Goal: Task Accomplishment & Management: Use online tool/utility

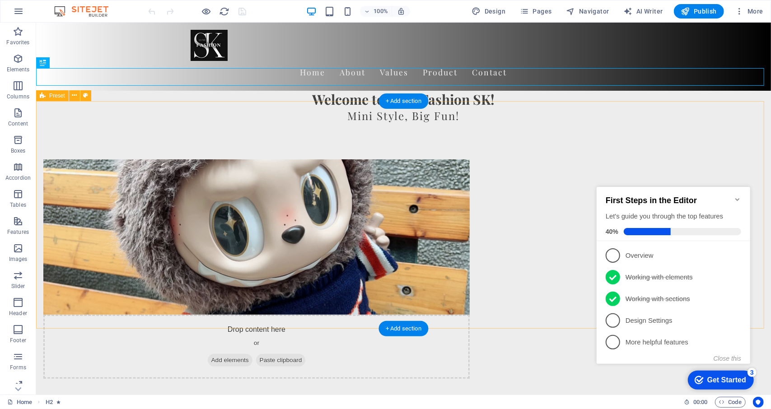
click at [757, 132] on div "Drop content here or Add elements Paste clipboard Who We Are At Luxe Fashion SK…" at bounding box center [403, 328] width 735 height 411
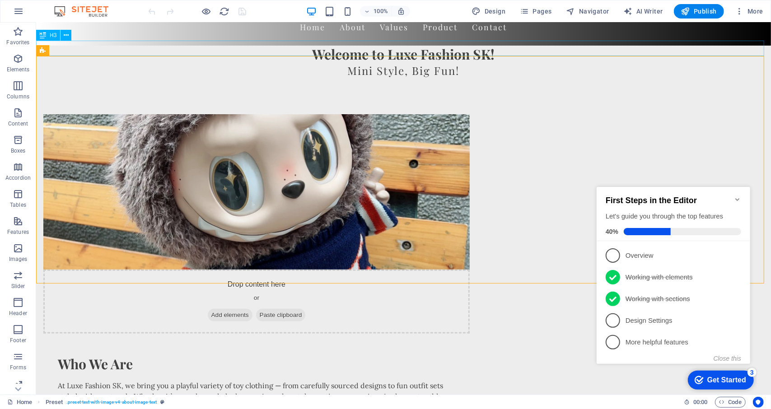
scroll to position [90, 0]
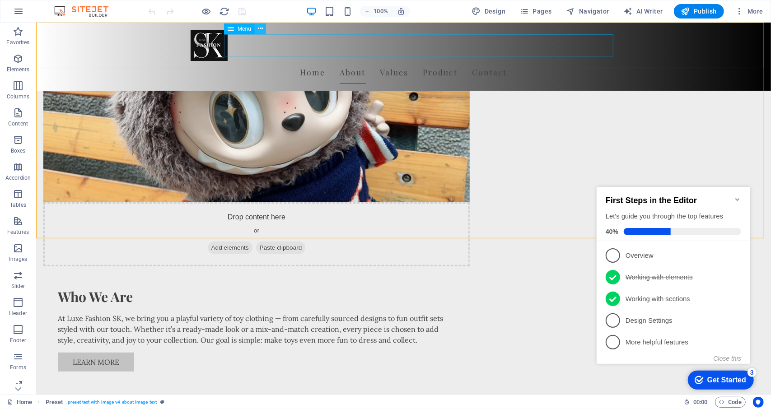
click at [263, 32] on icon at bounding box center [260, 28] width 5 height 9
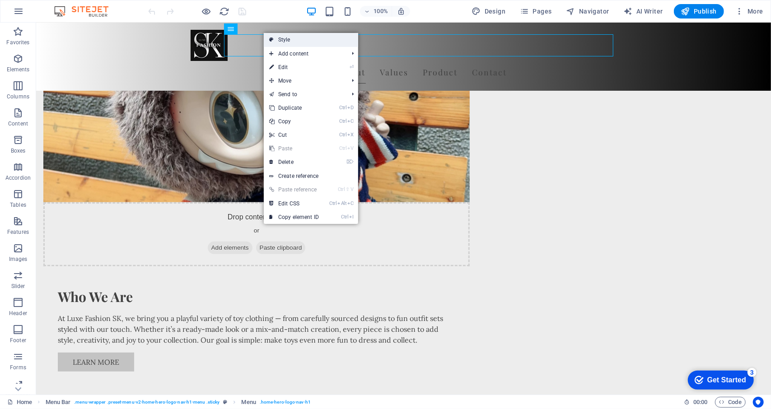
drag, startPoint x: 285, startPoint y: 42, endPoint x: 68, endPoint y: 32, distance: 218.0
click at [285, 42] on link "Style" at bounding box center [311, 40] width 94 height 14
select select "rem"
select select "preset-menu-v2-home-hero-logo-nav-h1-menu"
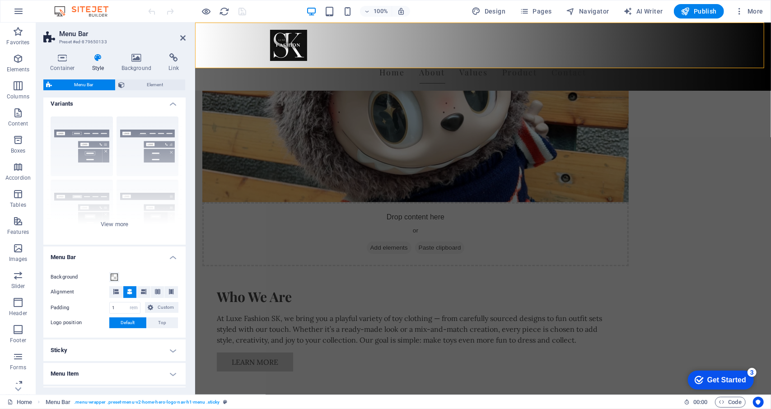
scroll to position [0, 0]
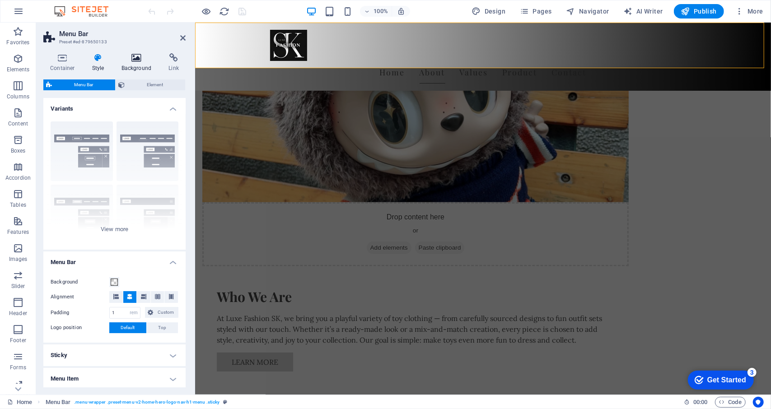
click at [143, 63] on h4 "Background" at bounding box center [138, 62] width 47 height 19
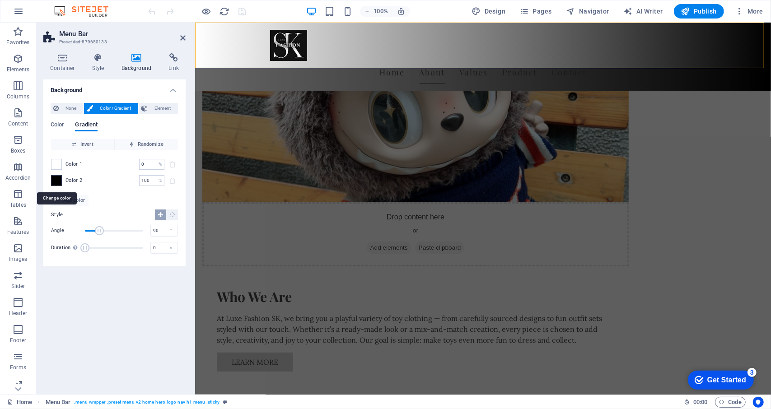
click at [61, 182] on span at bounding box center [56, 181] width 10 height 10
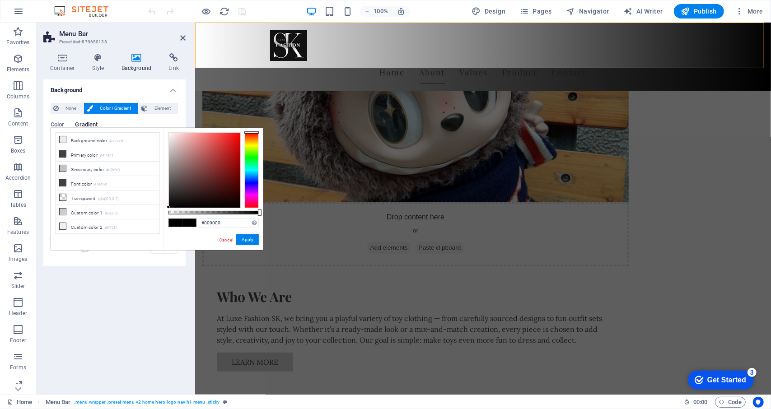
click at [151, 304] on div "Background None Color / Gradient Element Stretch background to full-width Color…" at bounding box center [114, 233] width 142 height 308
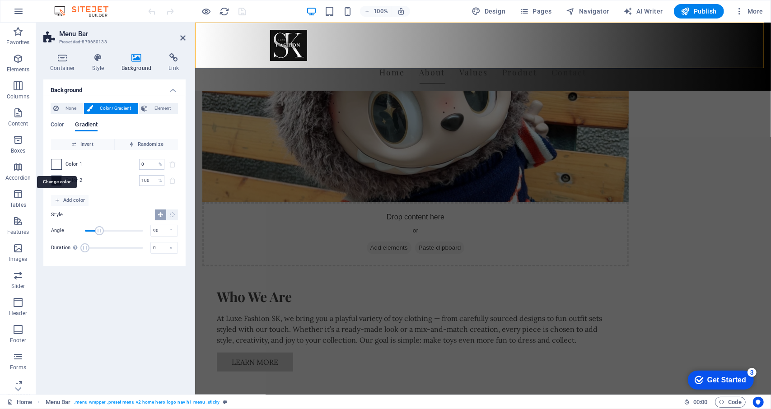
click at [59, 163] on span at bounding box center [56, 164] width 10 height 10
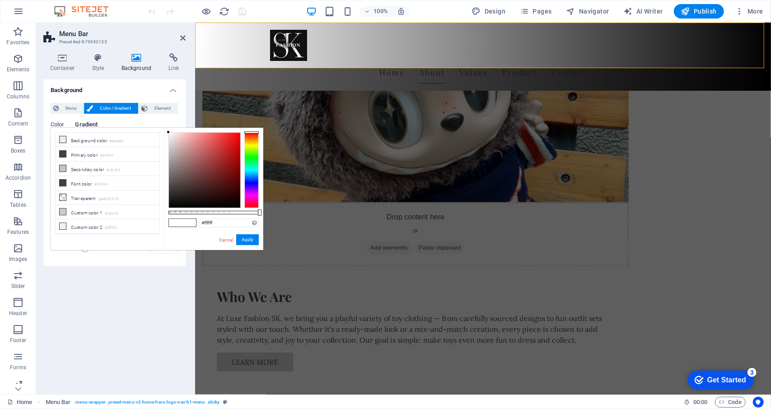
click at [164, 290] on div "Background None Color / Gradient Element Stretch background to full-width Color…" at bounding box center [114, 233] width 142 height 308
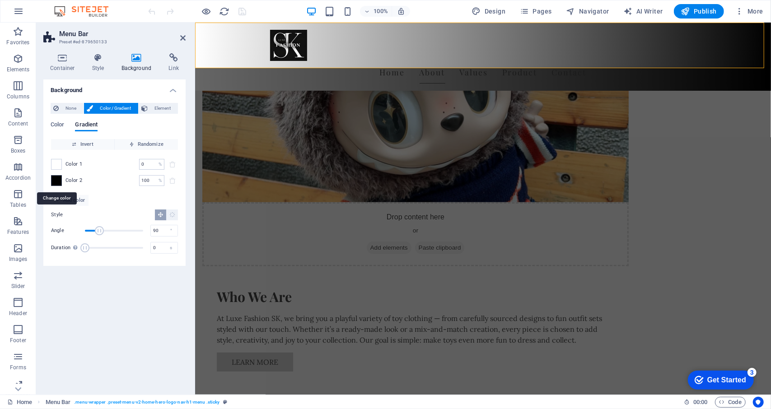
click at [53, 180] on span at bounding box center [56, 181] width 10 height 10
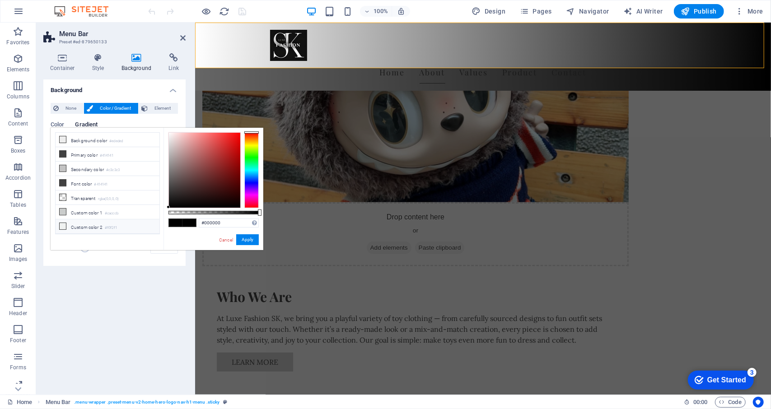
click at [61, 223] on icon at bounding box center [63, 226] width 6 height 6
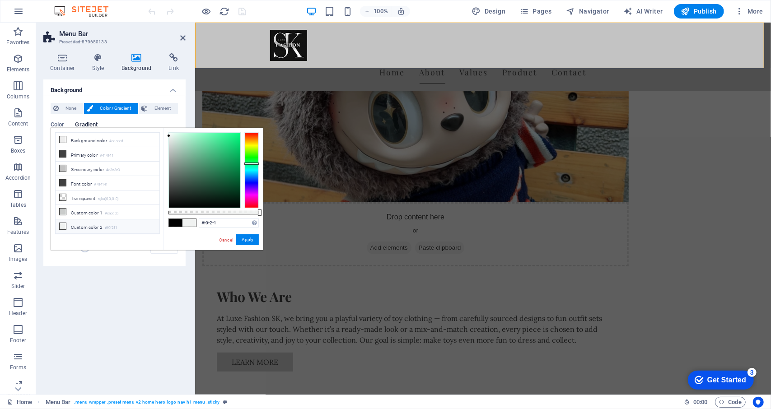
type input "#f7f7f7"
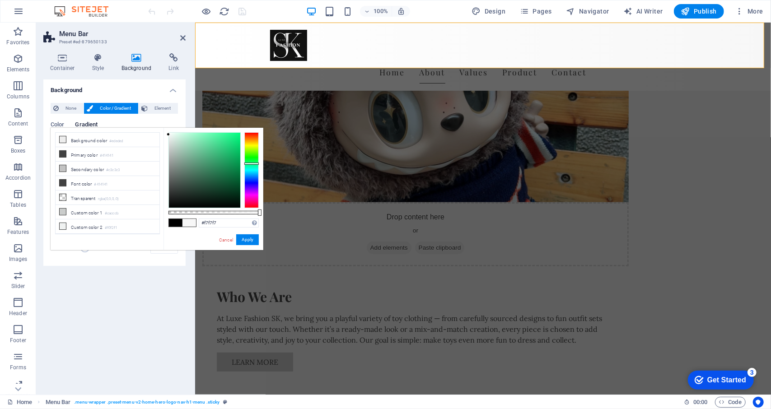
click at [168, 135] on div at bounding box center [168, 134] width 3 height 3
click at [227, 237] on link "Cancel" at bounding box center [226, 240] width 16 height 7
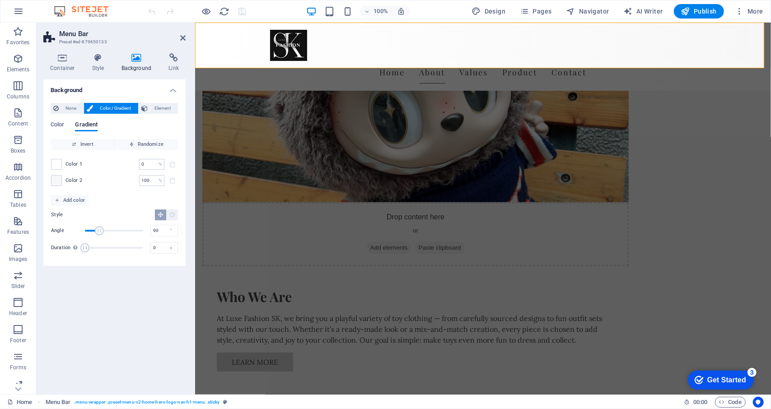
click at [182, 42] on header "Menu Bar Preset #ed-879650133" at bounding box center [114, 34] width 142 height 23
click at [184, 36] on icon at bounding box center [182, 37] width 5 height 7
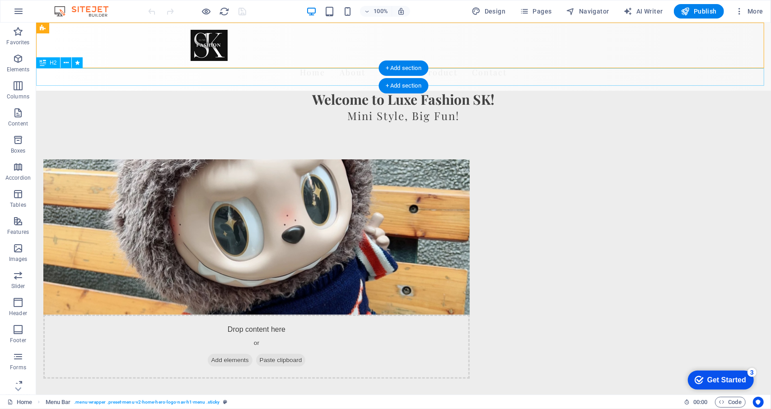
click at [116, 90] on div "Welcome to Luxe Fashion SK!" at bounding box center [403, 99] width 735 height 18
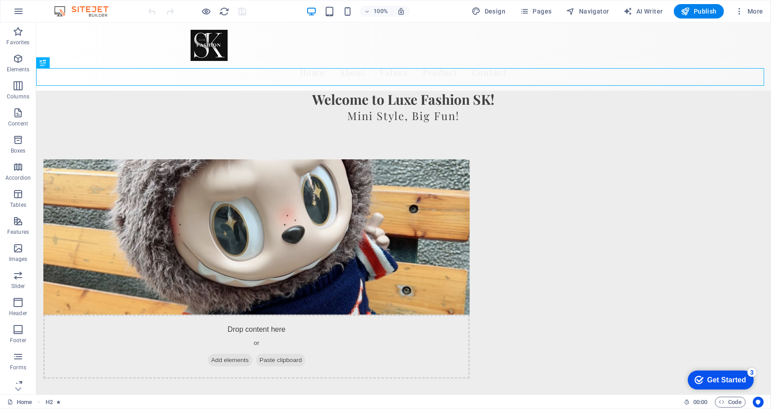
click at [151, 12] on div at bounding box center [197, 11] width 101 height 14
click at [145, 50] on div "Home About Values Product Contact" at bounding box center [403, 56] width 735 height 68
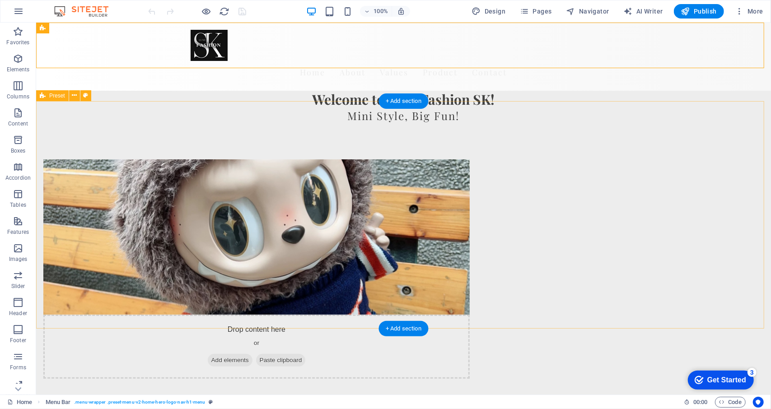
click at [132, 150] on div "Drop content here or Add elements Paste clipboard Who We Are At Luxe Fashion SK…" at bounding box center [403, 328] width 735 height 411
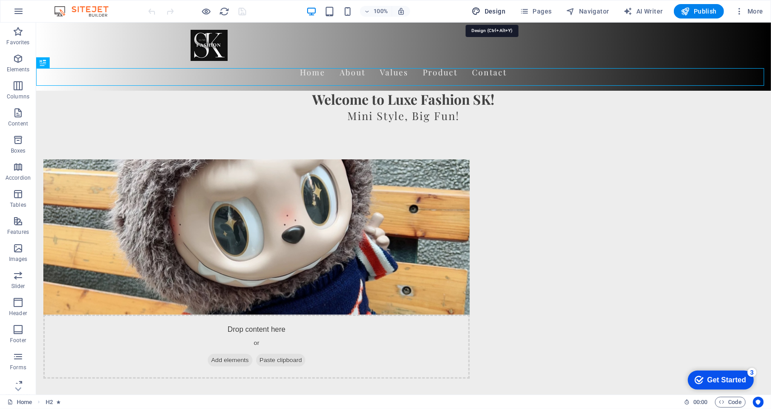
click at [497, 10] on span "Design" at bounding box center [489, 11] width 34 height 9
select select "px"
select select "200"
select select "px"
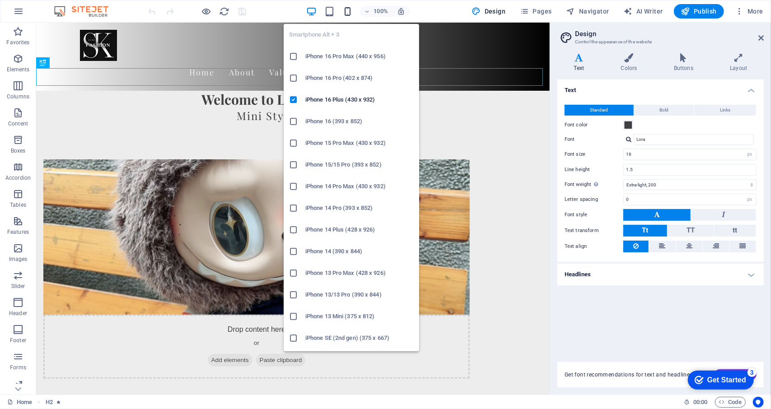
click at [345, 10] on icon "button" at bounding box center [347, 11] width 10 height 10
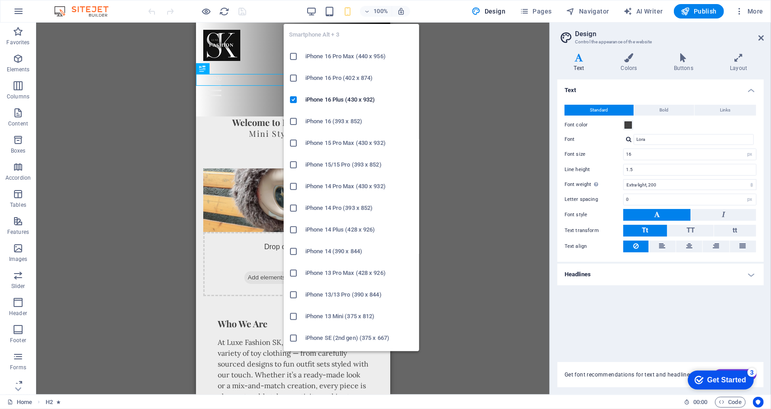
click at [290, 183] on icon at bounding box center [293, 186] width 9 height 9
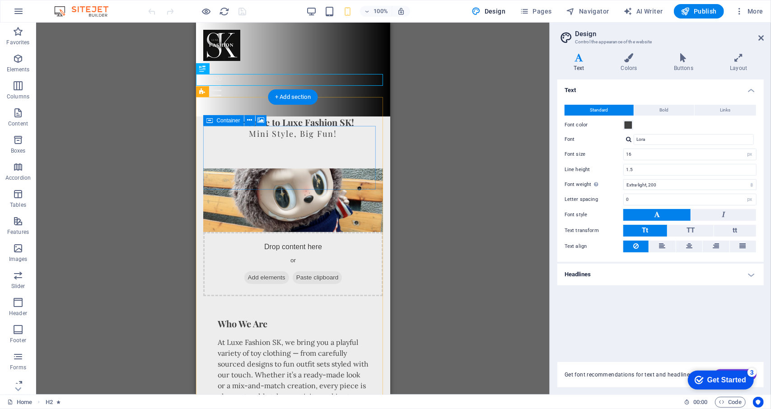
click at [329, 271] on span "Paste clipboard" at bounding box center [317, 277] width 50 height 13
drag, startPoint x: 263, startPoint y: 118, endPoint x: 66, endPoint y: 135, distance: 197.2
click at [263, 118] on icon at bounding box center [261, 120] width 7 height 9
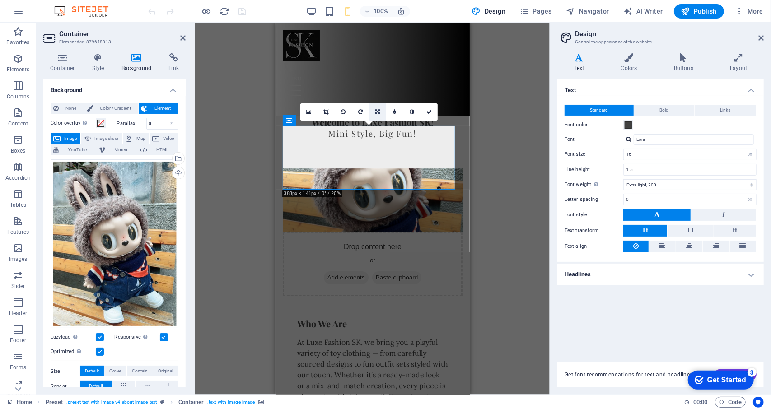
click at [383, 111] on link at bounding box center [377, 111] width 17 height 17
click at [474, 159] on div "Drag here to replace the existing content. Press “Ctrl” if you want to create a…" at bounding box center [372, 209] width 355 height 372
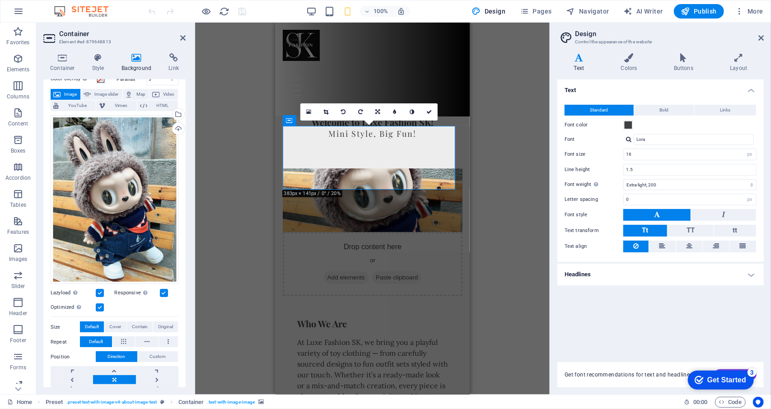
scroll to position [43, 0]
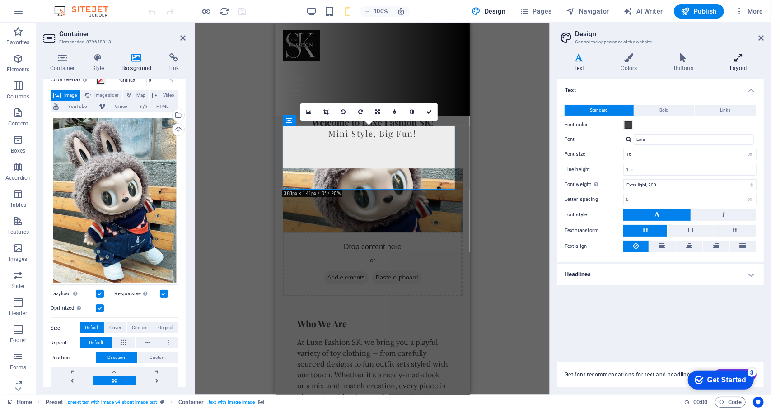
click at [742, 70] on h4 "Layout" at bounding box center [739, 62] width 50 height 19
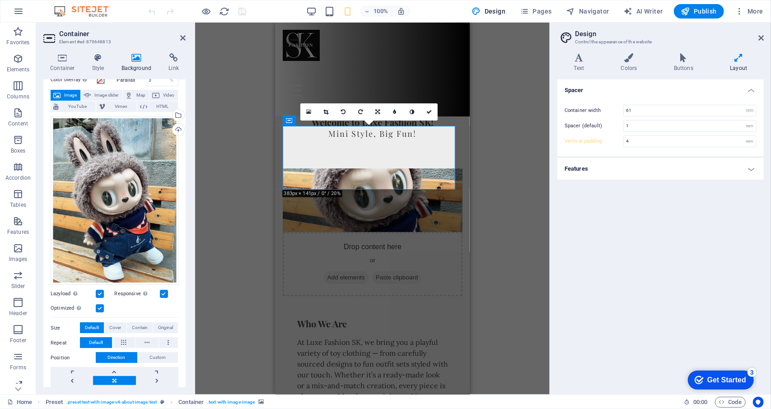
click at [752, 169] on h4 "Features" at bounding box center [660, 169] width 206 height 22
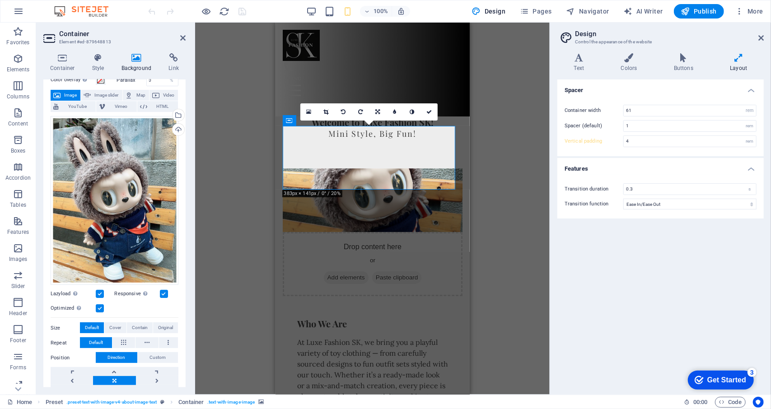
click at [752, 169] on h4 "Features" at bounding box center [660, 166] width 206 height 16
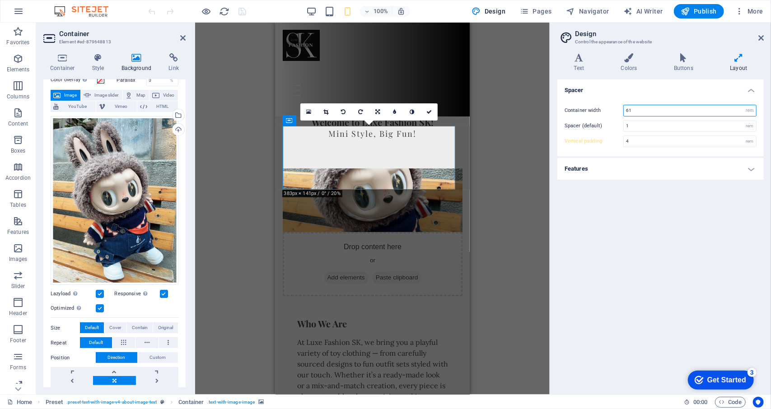
drag, startPoint x: 634, startPoint y: 108, endPoint x: 596, endPoint y: 113, distance: 38.3
click at [596, 113] on div "Container width 61 rem px" at bounding box center [661, 111] width 192 height 12
click at [659, 89] on h4 "Spacer" at bounding box center [660, 87] width 206 height 16
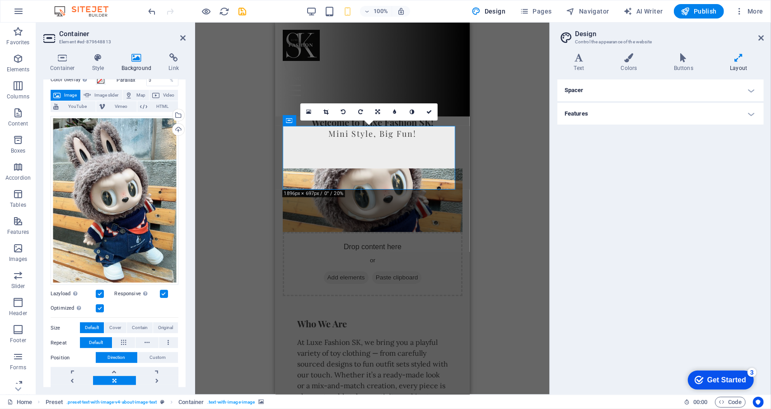
click at [659, 89] on h4 "Spacer" at bounding box center [660, 90] width 206 height 22
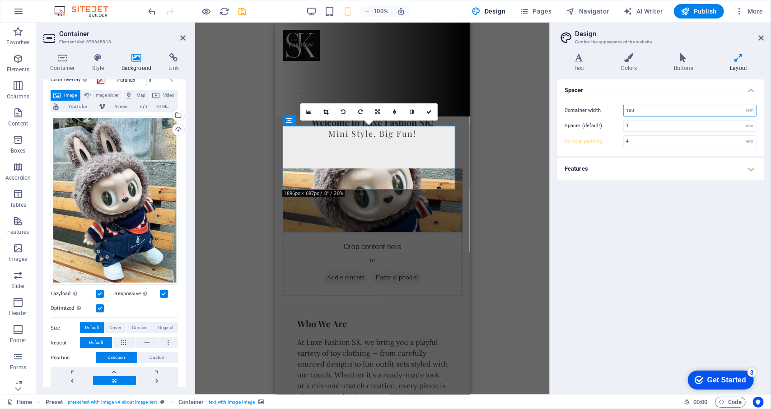
drag, startPoint x: 639, startPoint y: 108, endPoint x: 585, endPoint y: 104, distance: 53.4
click at [585, 105] on div "Container width 100 rem px" at bounding box center [661, 111] width 192 height 12
type input "61"
click at [585, 178] on h4 "Features" at bounding box center [660, 169] width 206 height 22
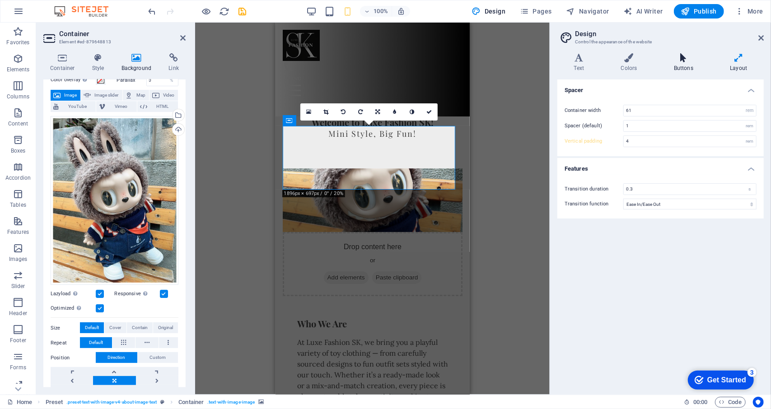
click at [685, 70] on h4 "Buttons" at bounding box center [685, 62] width 56 height 19
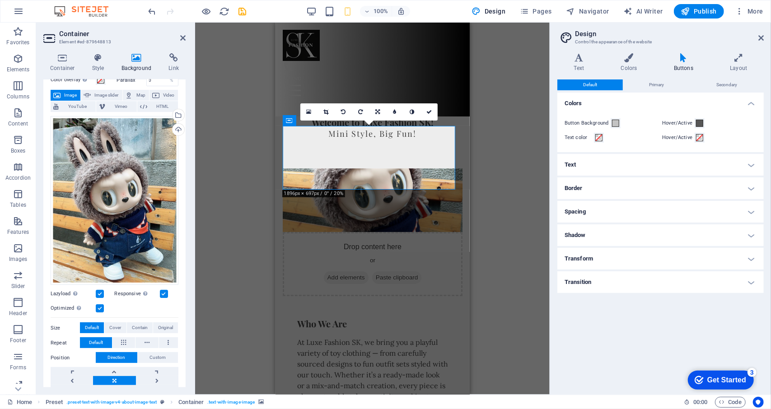
click at [500, 178] on div "Drag here to replace the existing content. Press “Ctrl” if you want to create a…" at bounding box center [372, 209] width 355 height 372
click at [312, 116] on link at bounding box center [308, 111] width 17 height 17
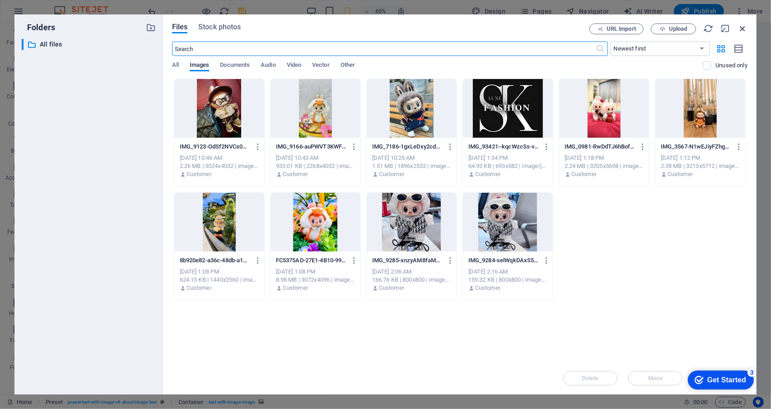
click at [744, 25] on icon "button" at bounding box center [743, 28] width 10 height 10
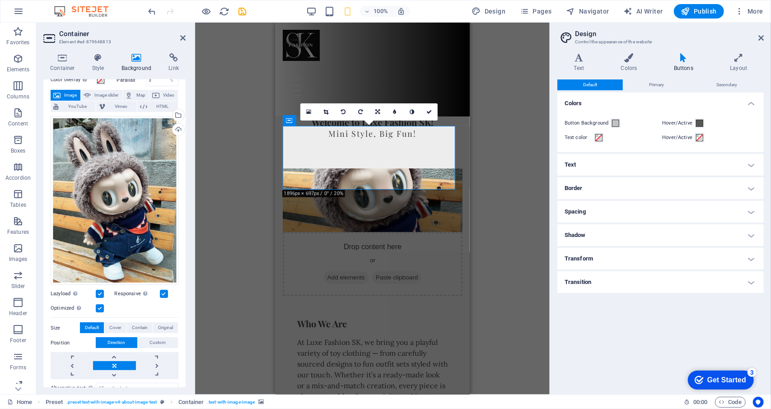
click at [494, 203] on div "Drag here to replace the existing content. Press “Ctrl” if you want to create a…" at bounding box center [372, 209] width 355 height 372
click at [760, 37] on icon at bounding box center [760, 37] width 5 height 7
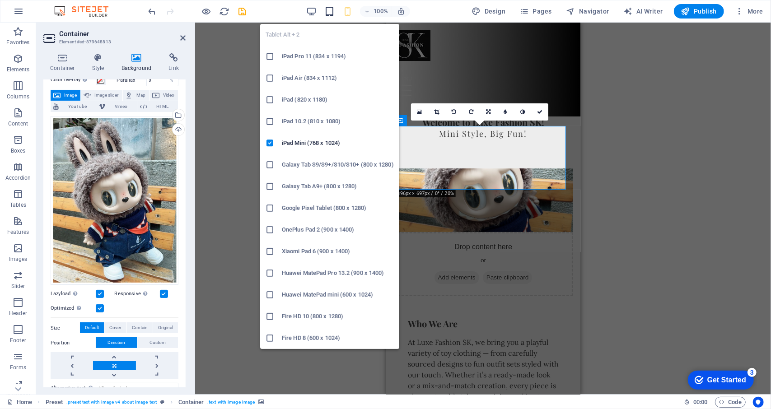
click at [333, 11] on icon "button" at bounding box center [329, 11] width 10 height 10
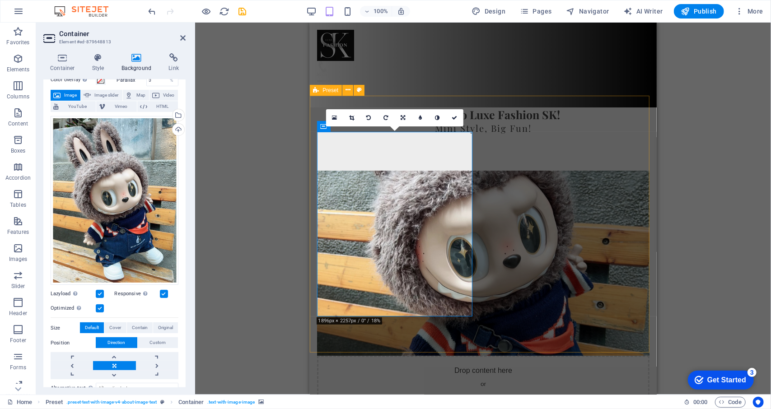
click at [637, 134] on div "Drop content here or Add elements Paste clipboard Who We Are At Luxe Fashion SK…" at bounding box center [482, 358] width 347 height 449
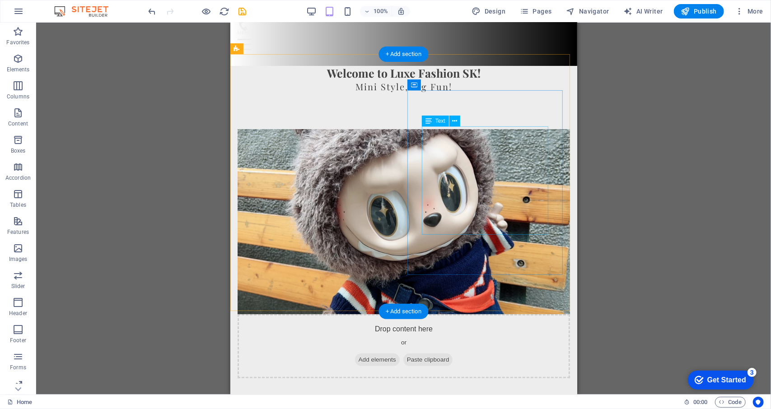
scroll to position [0, 0]
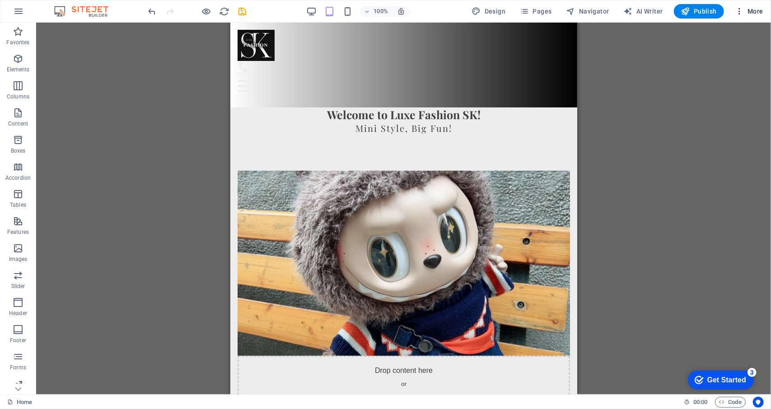
click at [766, 11] on button "More" at bounding box center [749, 11] width 36 height 14
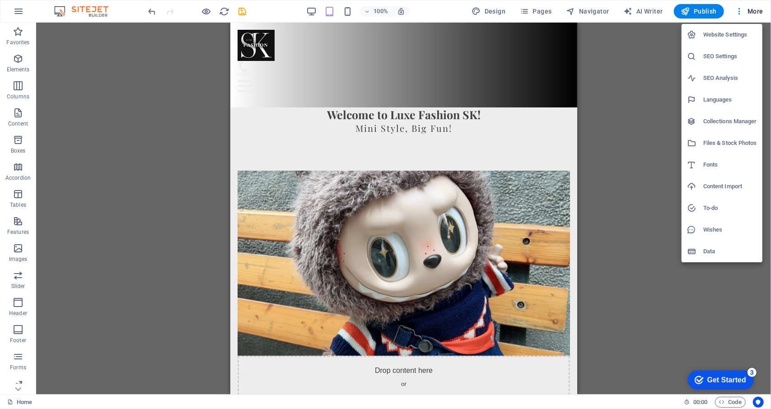
click at [408, 346] on div at bounding box center [385, 204] width 771 height 409
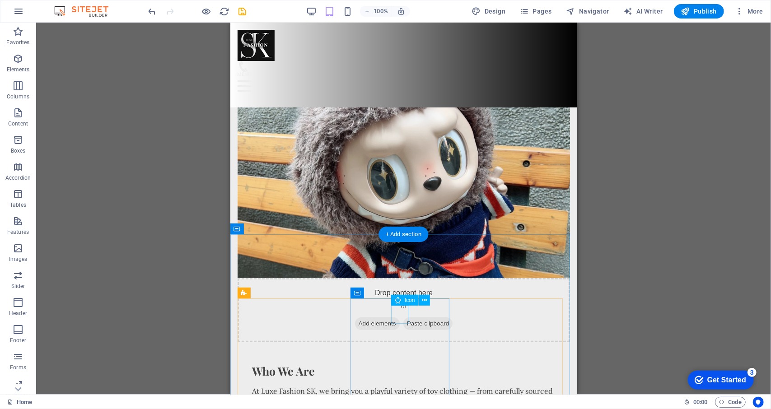
scroll to position [135, 0]
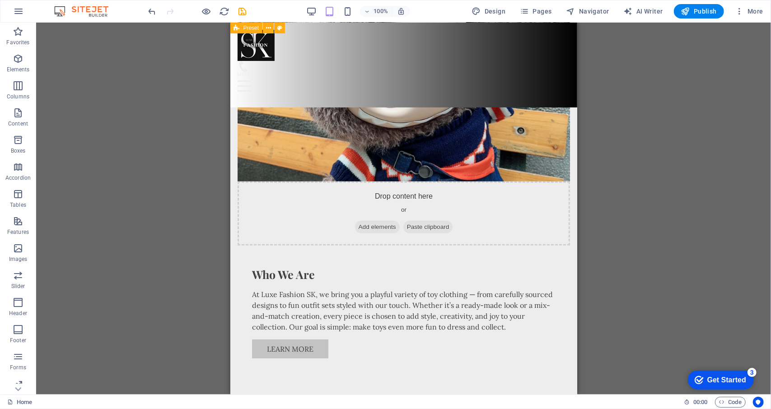
click at [352, 4] on div "100%" at bounding box center [358, 11] width 104 height 14
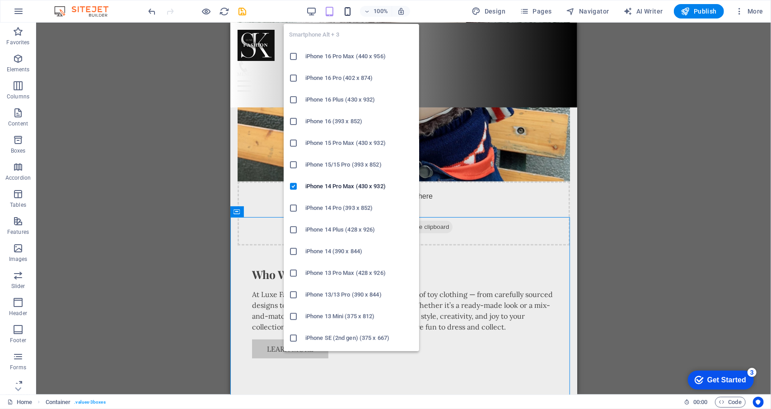
click at [344, 10] on icon "button" at bounding box center [347, 11] width 10 height 10
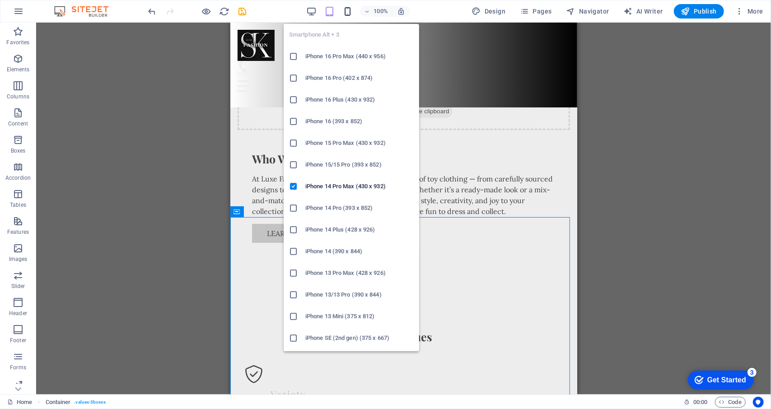
scroll to position [141, 0]
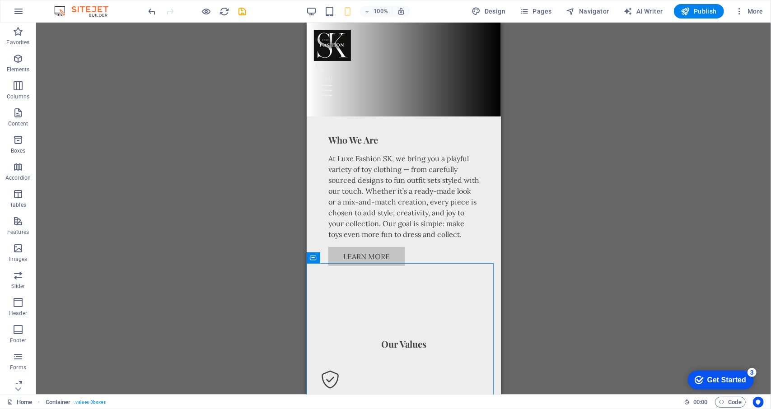
click at [588, 124] on div "Drag here to replace the existing content. Press “Ctrl” if you want to create a…" at bounding box center [403, 209] width 735 height 372
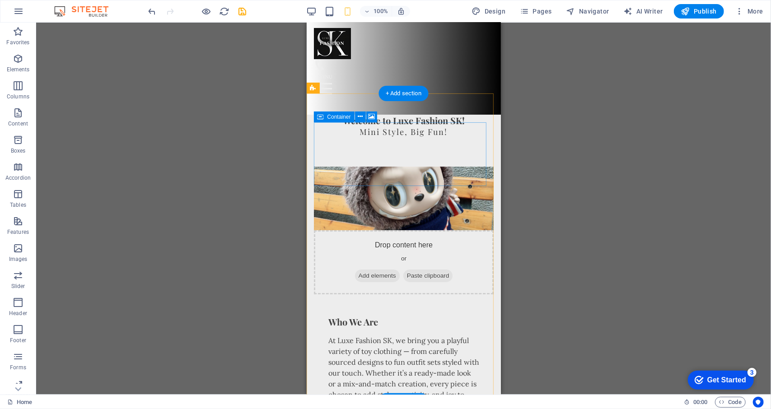
scroll to position [0, 0]
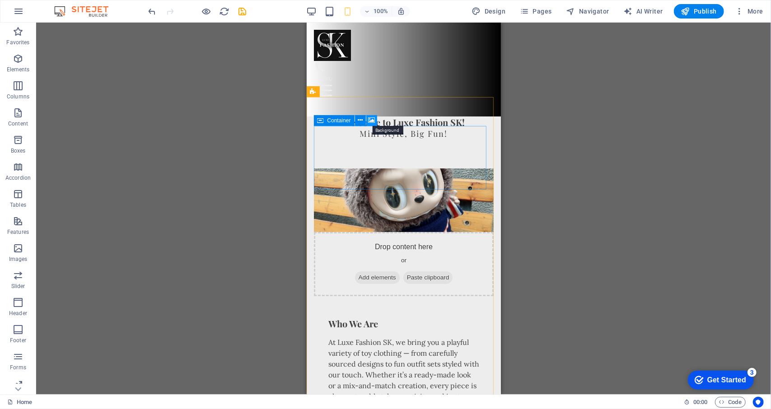
click at [371, 121] on icon at bounding box center [372, 120] width 7 height 9
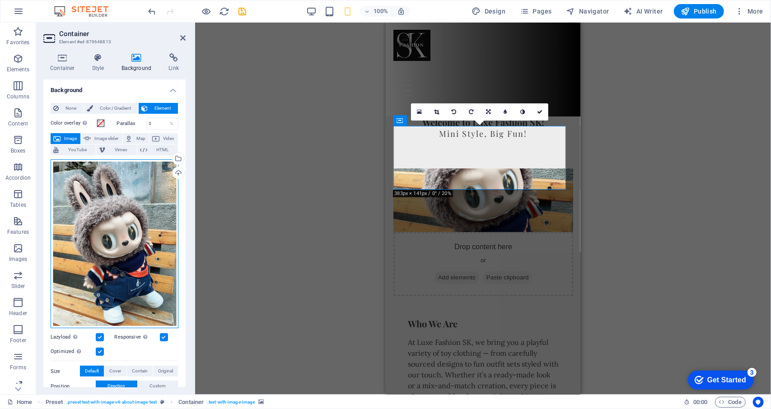
drag, startPoint x: 104, startPoint y: 239, endPoint x: 110, endPoint y: 209, distance: 30.8
click at [110, 209] on div "Drag files here, click to choose files or select files from Files or our free s…" at bounding box center [115, 243] width 128 height 169
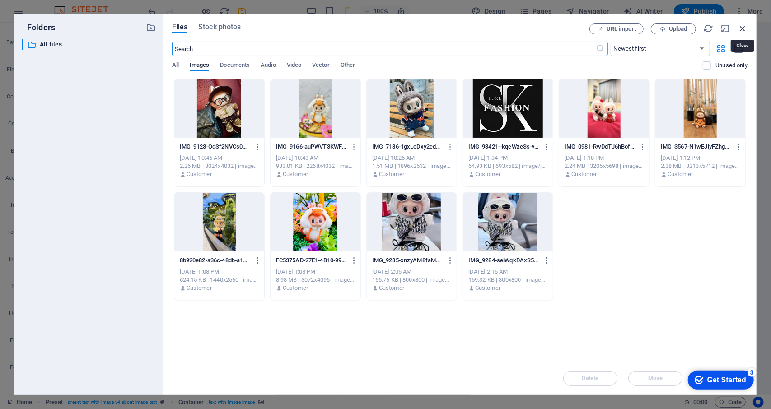
click at [741, 28] on icon "button" at bounding box center [743, 28] width 10 height 10
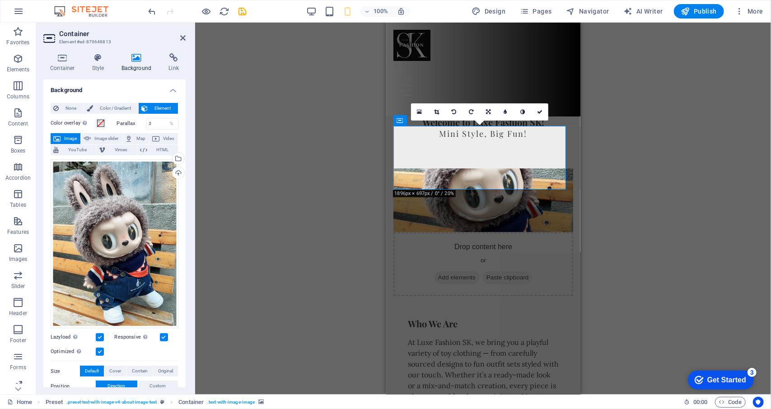
click at [335, 91] on div "Drag here to replace the existing content. Press “Ctrl” if you want to create a…" at bounding box center [483, 209] width 576 height 372
click at [556, 313] on div "Who We Are At Luxe Fashion SK, we bring you a playful variety of toy clothing —…" at bounding box center [483, 383] width 180 height 161
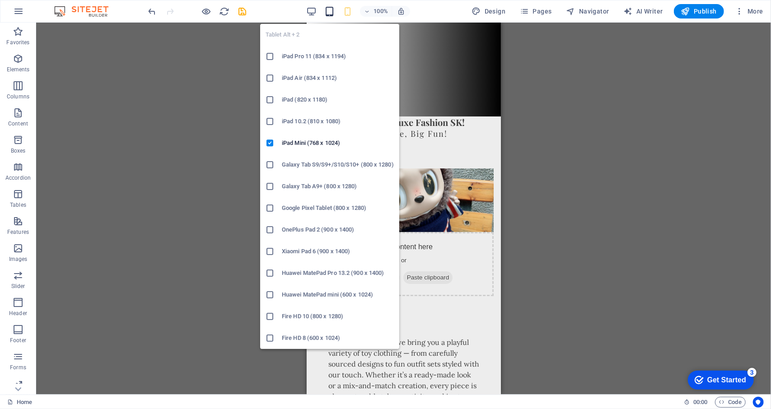
click at [335, 13] on icon "button" at bounding box center [329, 11] width 10 height 10
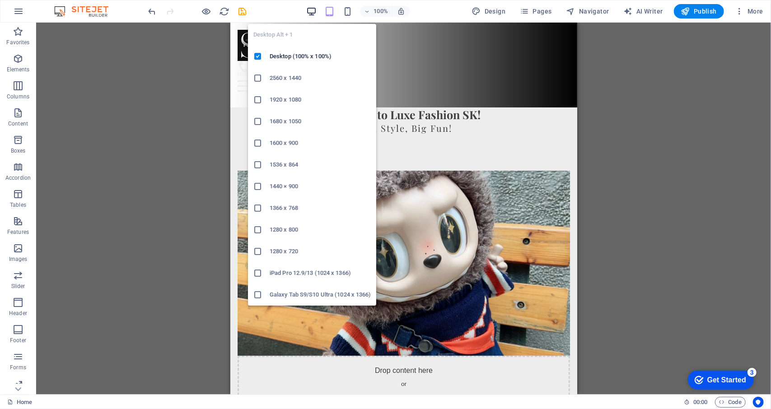
click at [314, 10] on icon "button" at bounding box center [311, 11] width 10 height 10
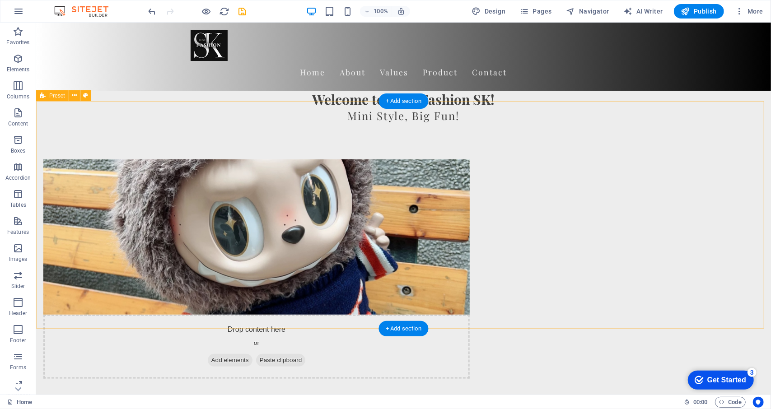
click at [709, 225] on div "Drop content here or Add elements Paste clipboard Who We Are At Luxe Fashion SK…" at bounding box center [403, 328] width 735 height 411
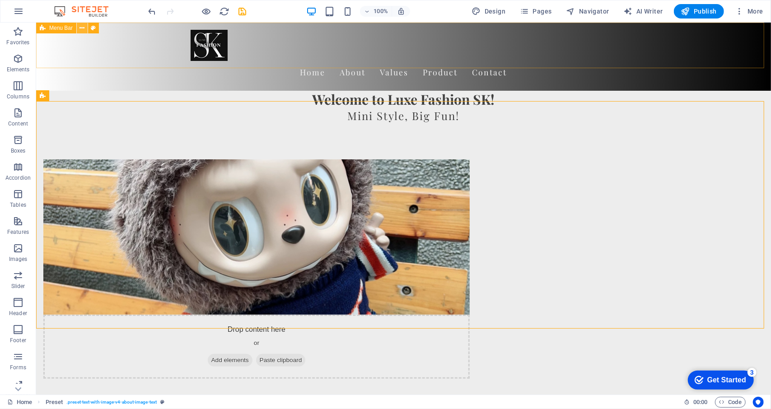
click at [82, 32] on icon at bounding box center [82, 27] width 5 height 9
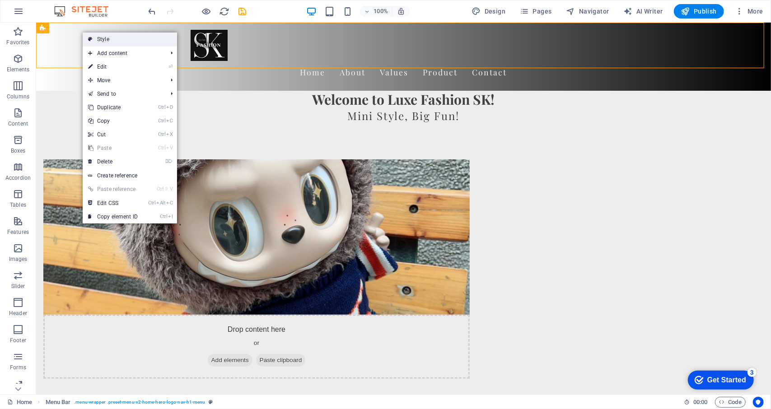
click at [138, 41] on link "Style" at bounding box center [130, 40] width 94 height 14
select select "rem"
select select "preset-menu-v2-home-hero-logo-nav-h1-menu"
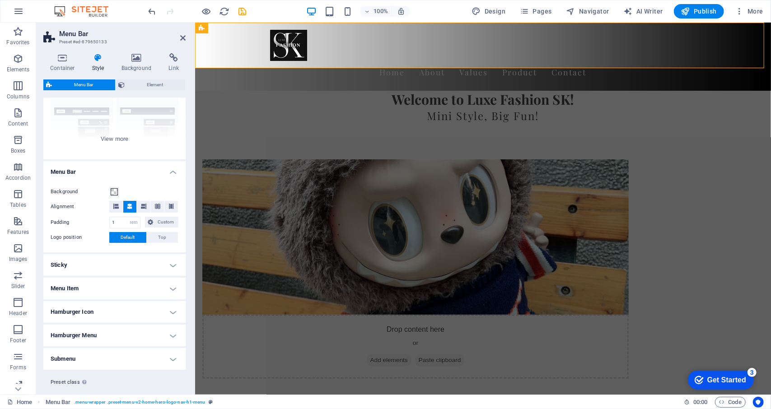
scroll to position [108, 0]
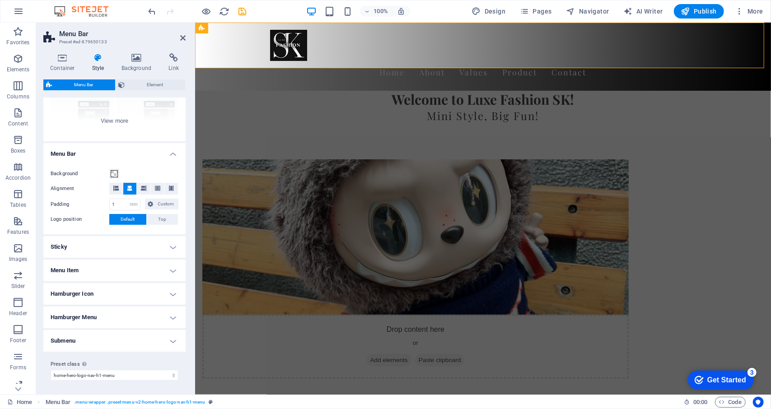
click at [176, 266] on h4 "Menu Item" at bounding box center [114, 271] width 142 height 22
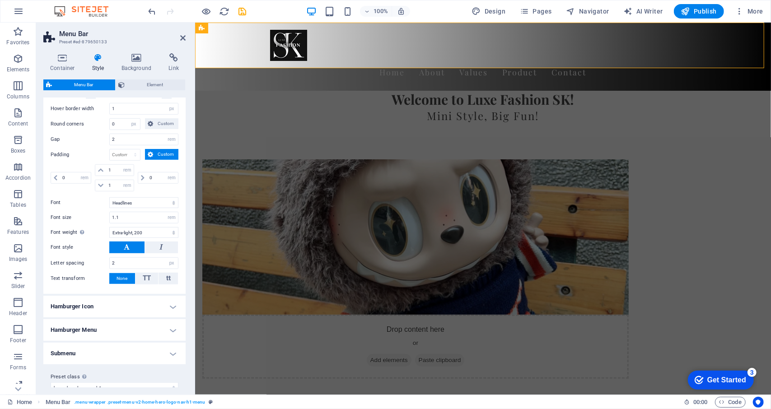
scroll to position [373, 0]
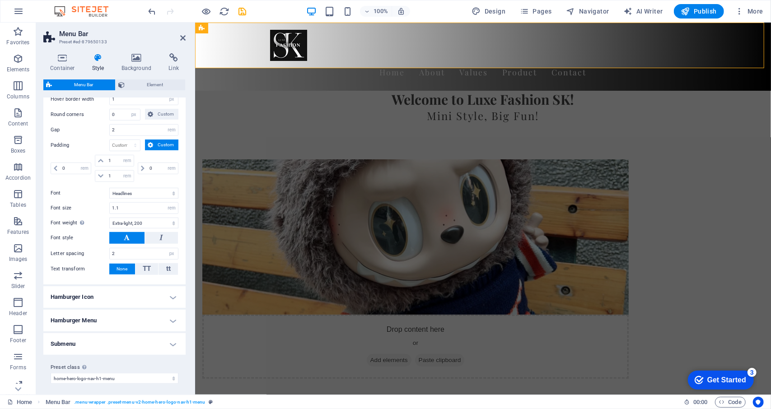
click at [164, 294] on h4 "Hamburger Icon" at bounding box center [114, 297] width 142 height 22
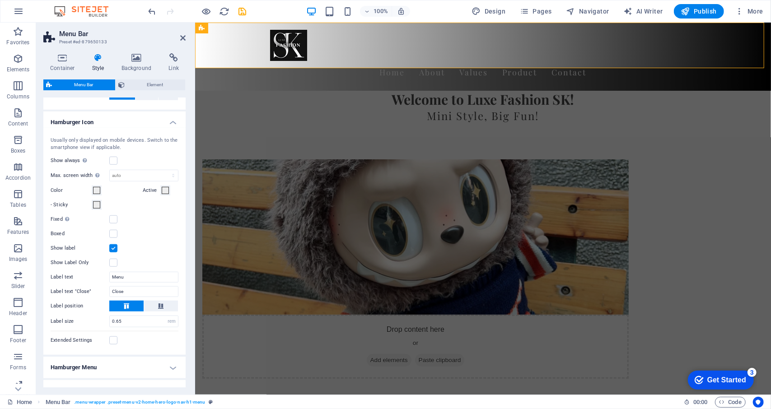
scroll to position [593, 0]
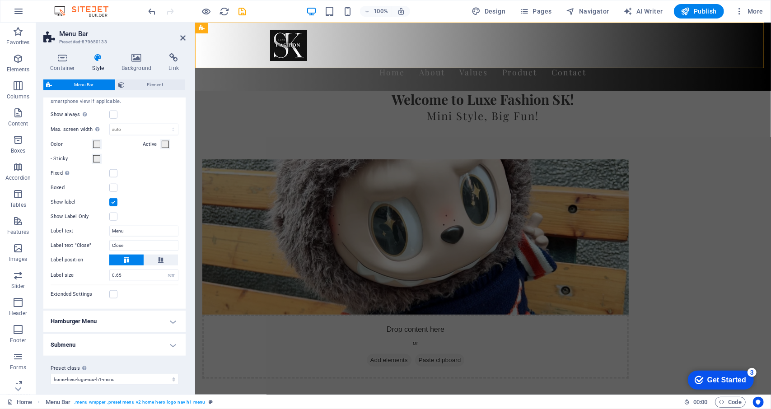
click at [169, 323] on h4 "Hamburger Menu" at bounding box center [114, 322] width 142 height 22
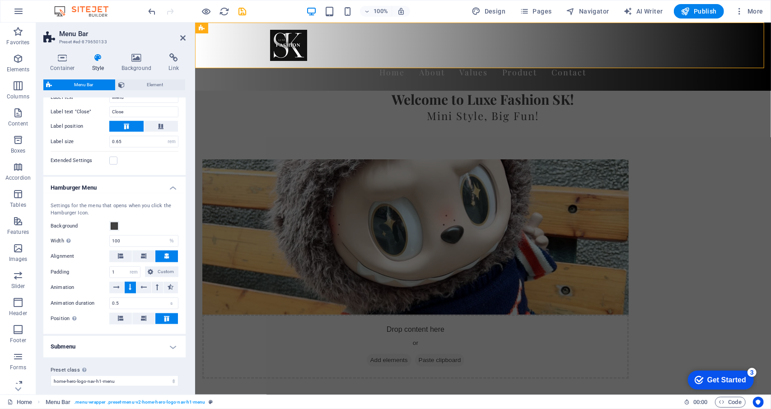
scroll to position [728, 0]
click at [183, 42] on header "Menu Bar Preset #ed-879650133" at bounding box center [114, 34] width 142 height 23
click at [184, 34] on icon at bounding box center [182, 37] width 5 height 7
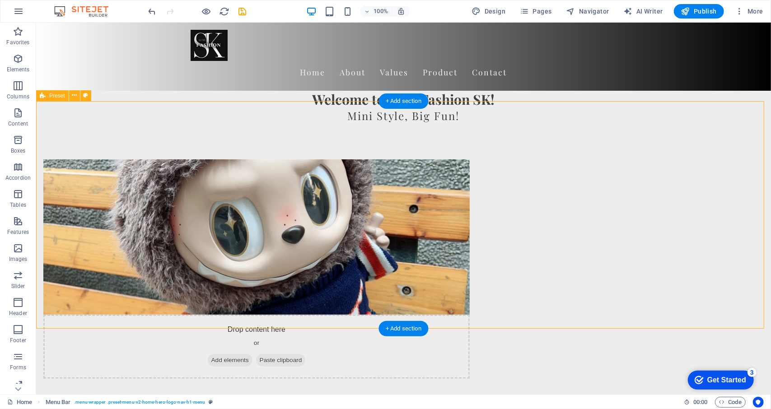
click at [126, 278] on div "Drop content here or Add elements Paste clipboard Who We Are At Luxe Fashion SK…" at bounding box center [403, 328] width 735 height 411
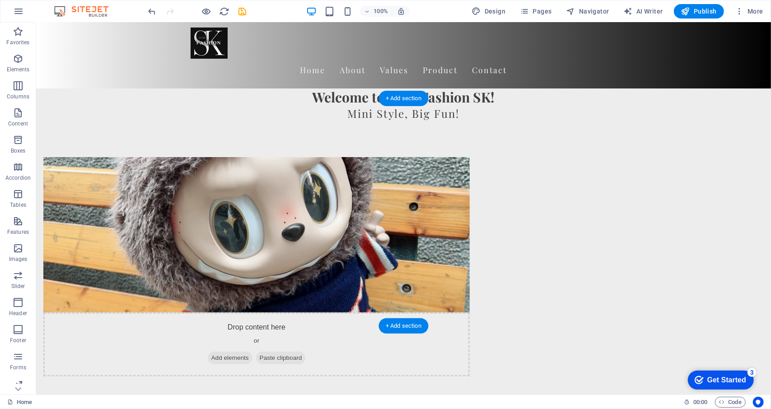
scroll to position [0, 0]
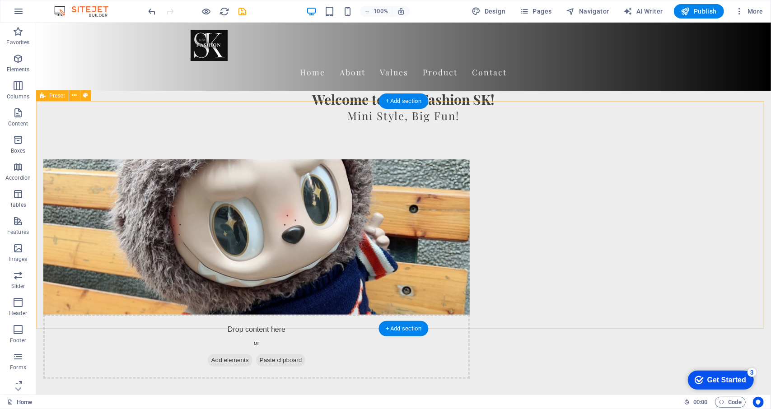
click at [745, 253] on div "Drop content here or Add elements Paste clipboard Who We Are At Luxe Fashion SK…" at bounding box center [403, 328] width 735 height 411
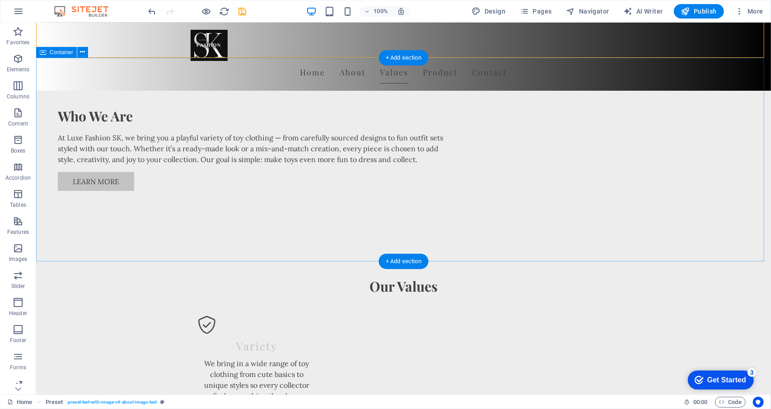
scroll to position [361, 0]
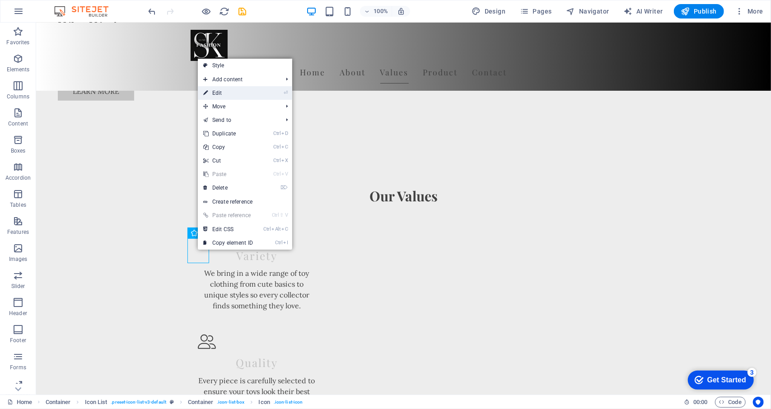
click at [266, 94] on li "⏎ Edit" at bounding box center [245, 93] width 94 height 14
click at [234, 94] on link "⏎ Edit" at bounding box center [228, 93] width 61 height 14
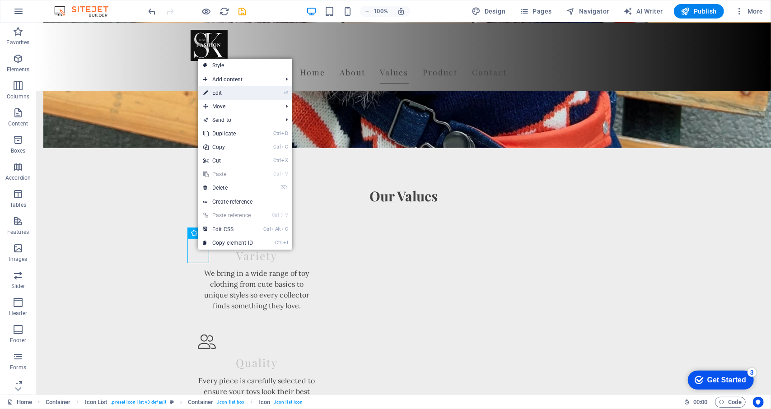
select select "xMidYMid"
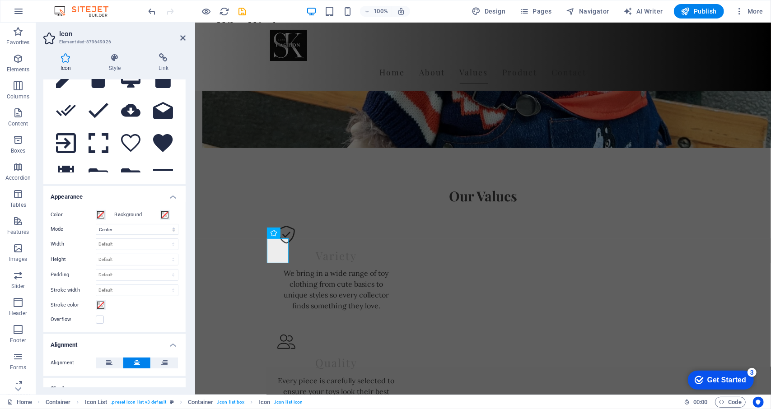
scroll to position [406, 0]
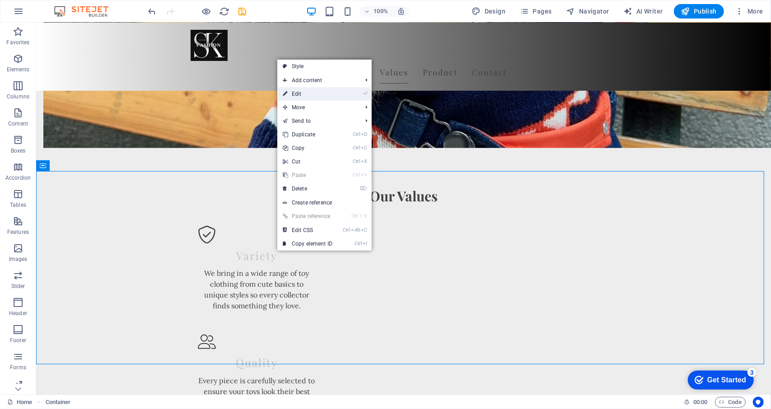
click at [329, 100] on link "⏎ Edit" at bounding box center [307, 94] width 61 height 14
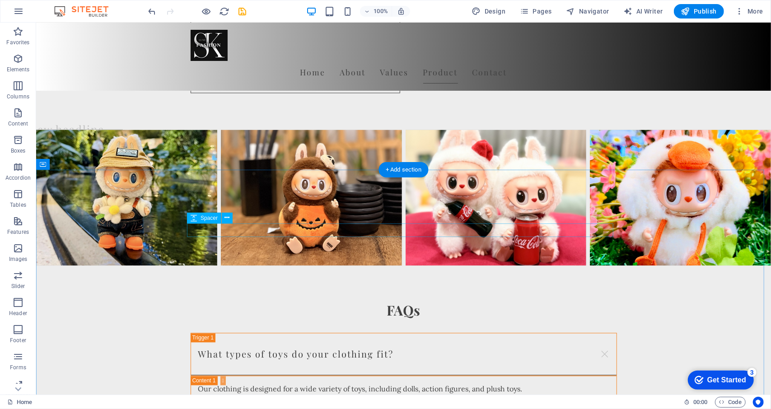
scroll to position [1219, 0]
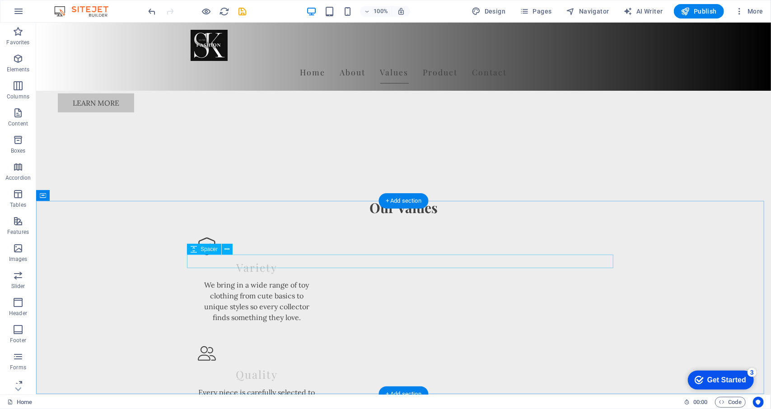
scroll to position [361, 0]
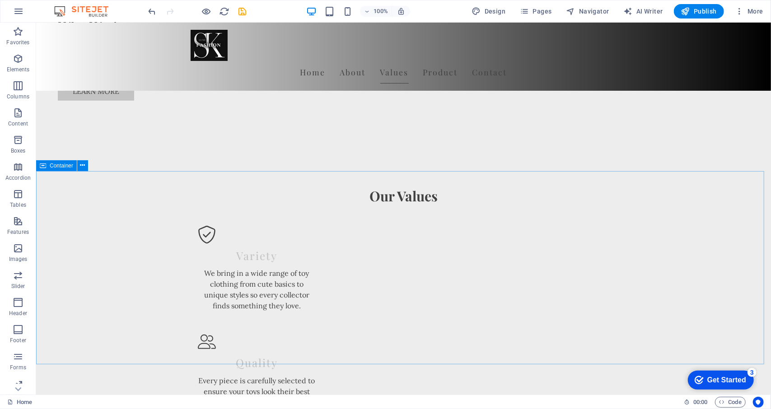
click at [59, 166] on span "Container" at bounding box center [61, 165] width 23 height 5
click at [83, 165] on icon at bounding box center [82, 165] width 5 height 9
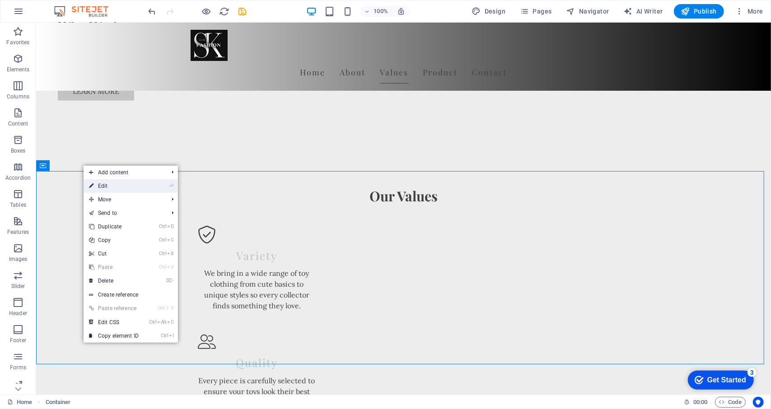
click at [107, 191] on link "⏎ Edit" at bounding box center [114, 186] width 61 height 14
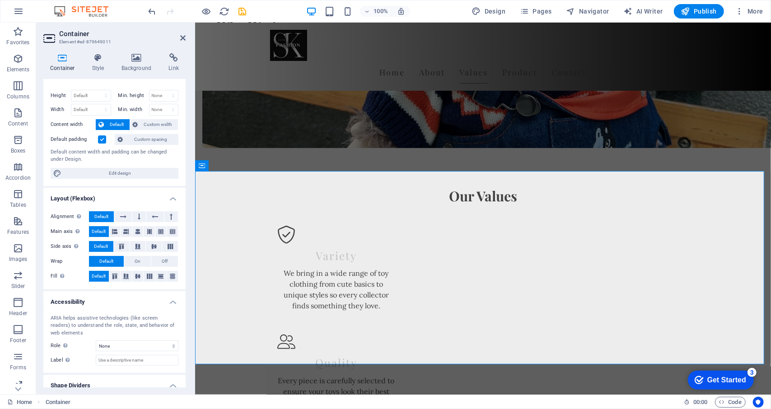
scroll to position [0, 0]
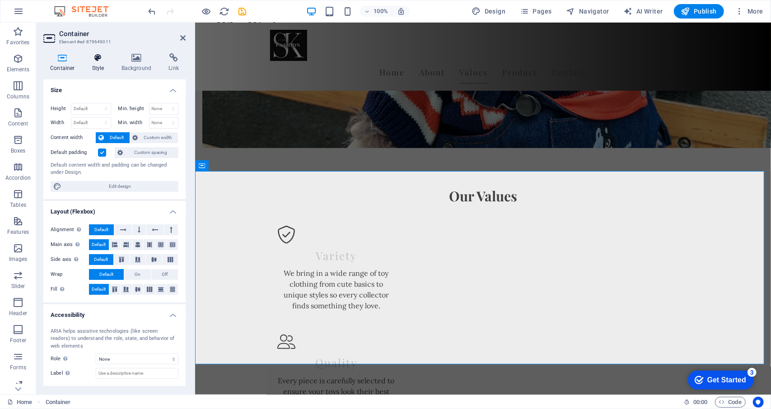
click at [95, 60] on icon at bounding box center [98, 57] width 26 height 9
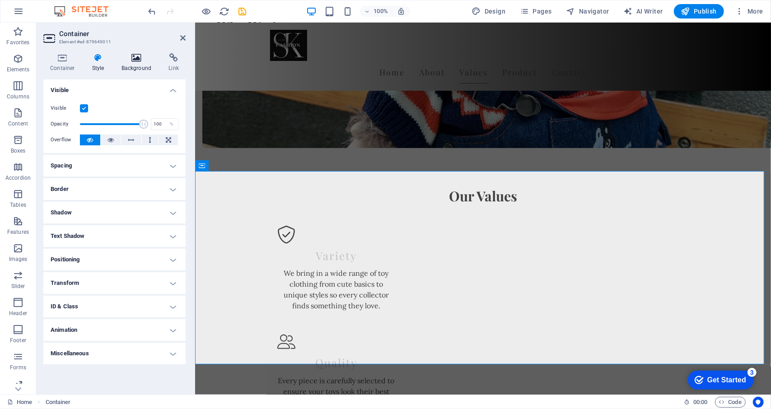
click at [135, 59] on icon at bounding box center [137, 57] width 44 height 9
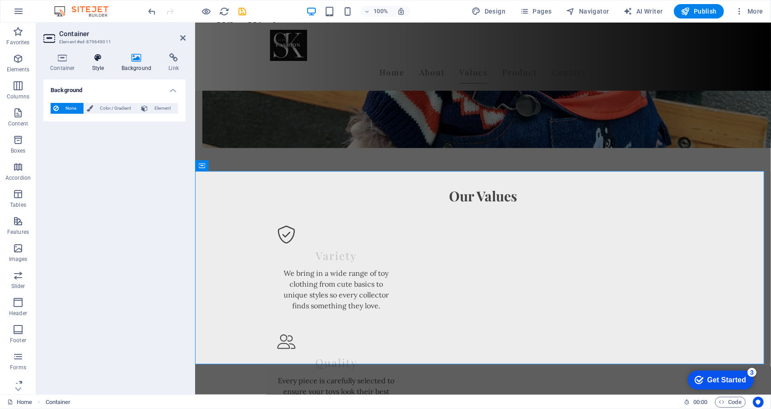
click at [98, 57] on icon at bounding box center [98, 57] width 26 height 9
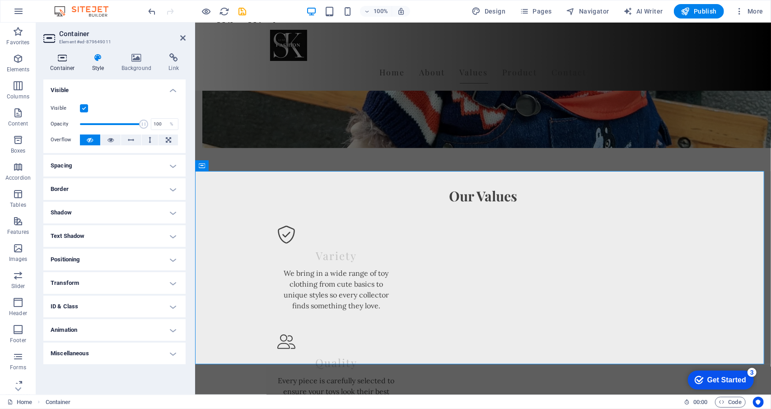
click at [74, 59] on icon at bounding box center [62, 57] width 38 height 9
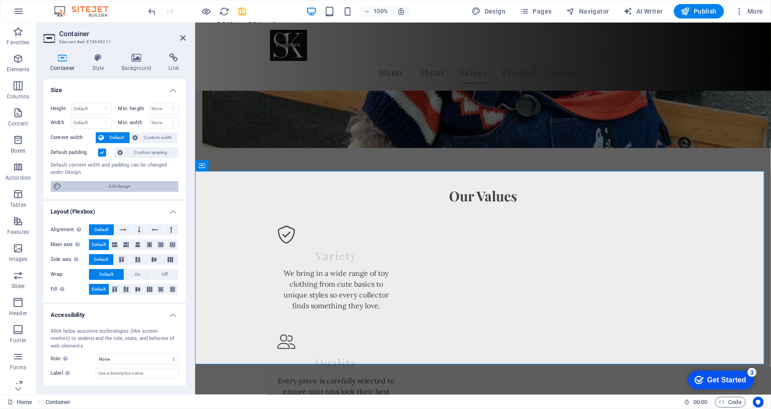
click at [91, 182] on span "Edit design" at bounding box center [120, 186] width 112 height 11
select select "rem"
select select "ease-in-out"
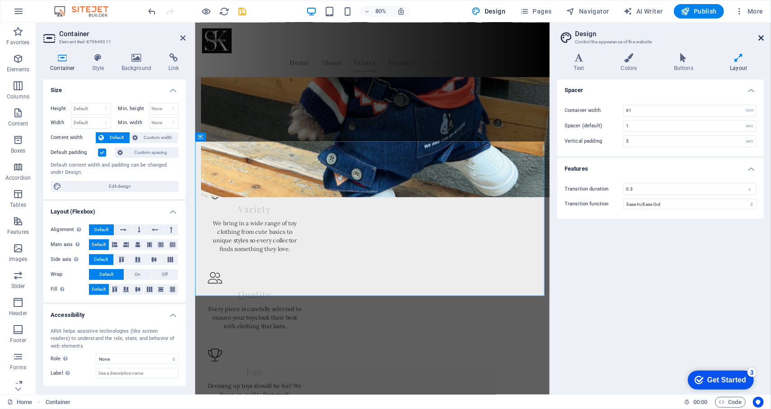
click at [760, 41] on icon at bounding box center [760, 37] width 5 height 7
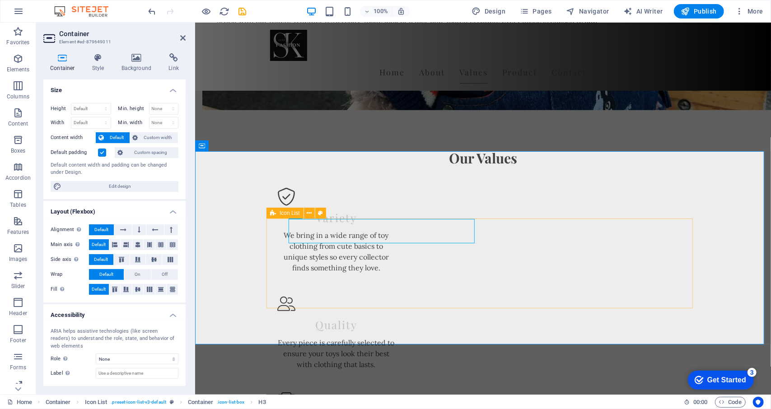
scroll to position [361, 0]
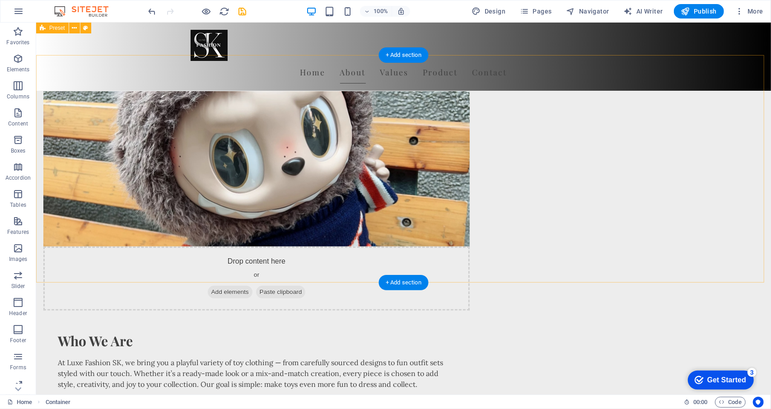
scroll to position [0, 0]
